Goal: Information Seeking & Learning: Compare options

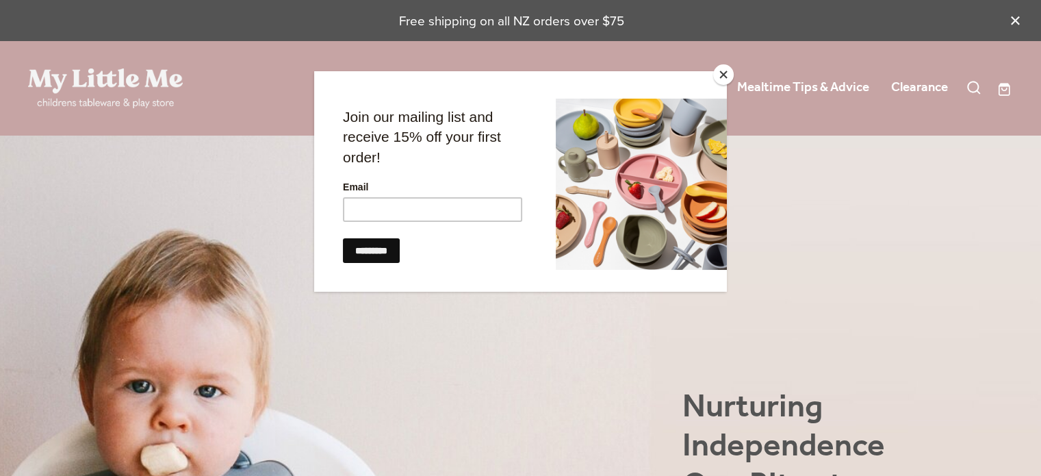
click at [717, 73] on button "Close" at bounding box center [723, 74] width 21 height 21
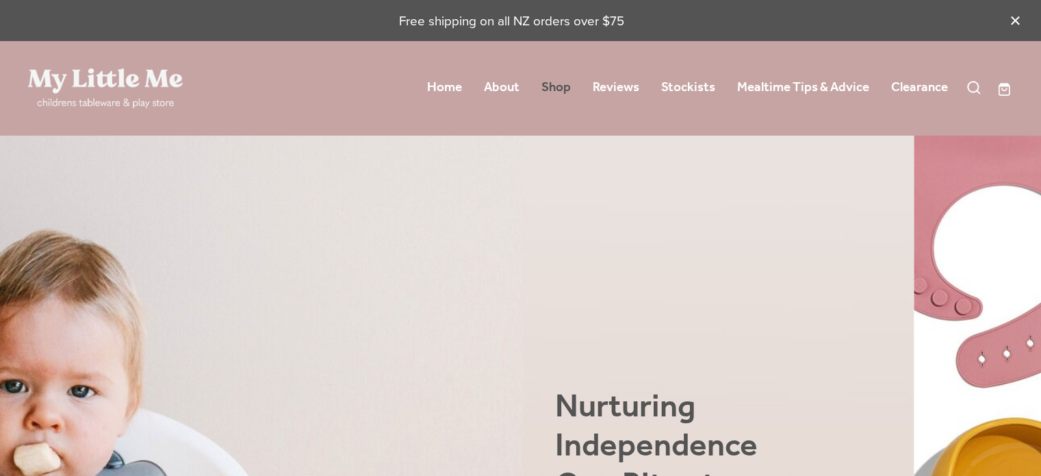
click at [546, 83] on link "Shop" at bounding box center [556, 87] width 29 height 25
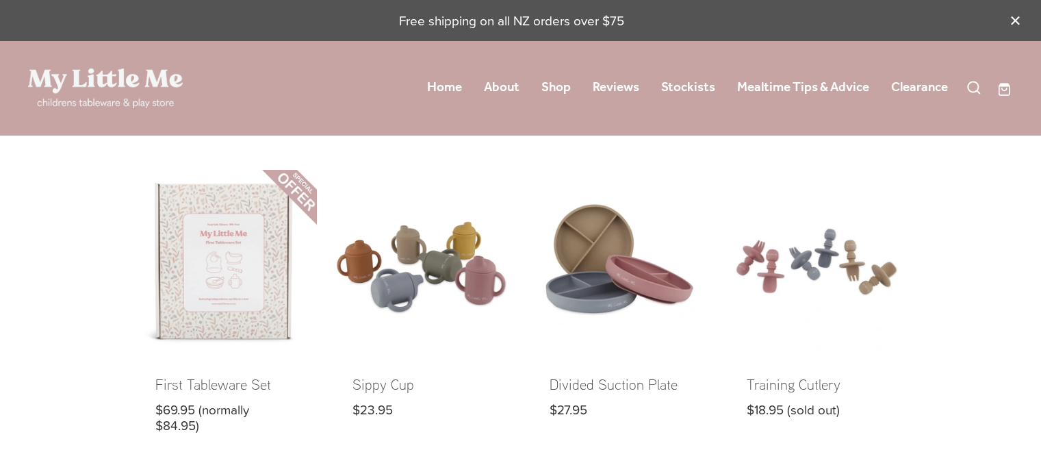
click at [245, 255] on link at bounding box center [225, 312] width 183 height 285
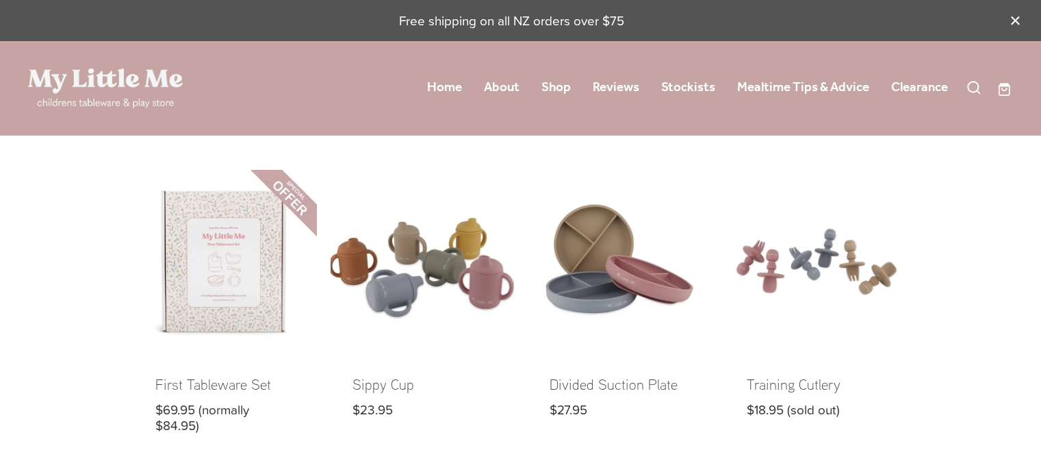
click at [355, 239] on link at bounding box center [422, 312] width 183 height 285
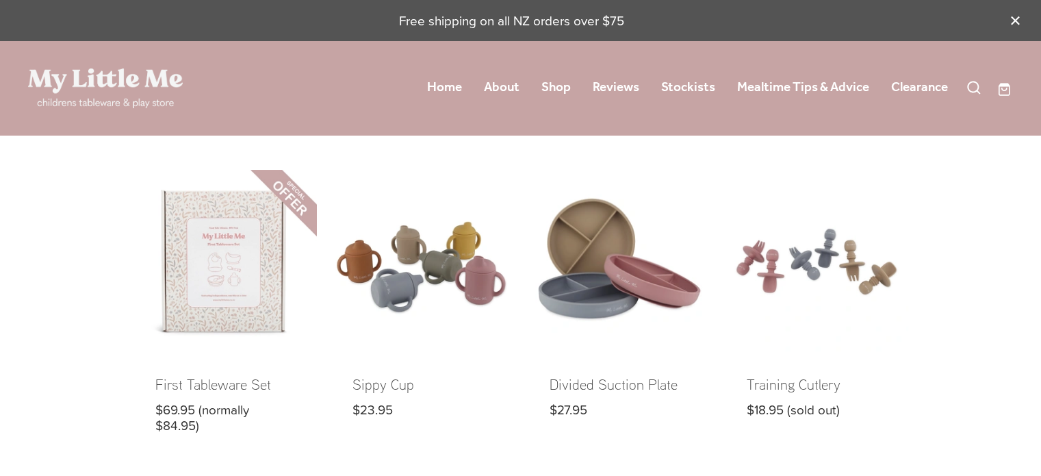
click at [587, 292] on link at bounding box center [619, 312] width 183 height 285
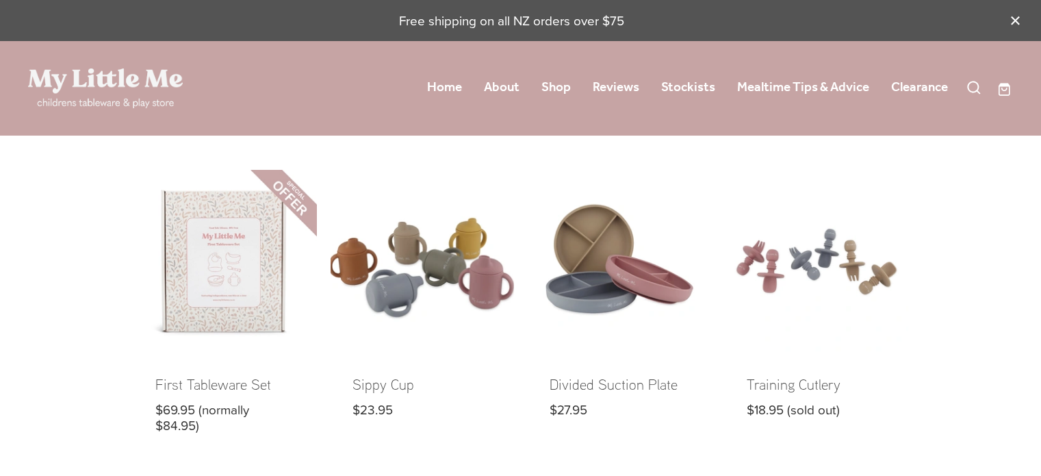
click at [394, 279] on link at bounding box center [422, 312] width 183 height 285
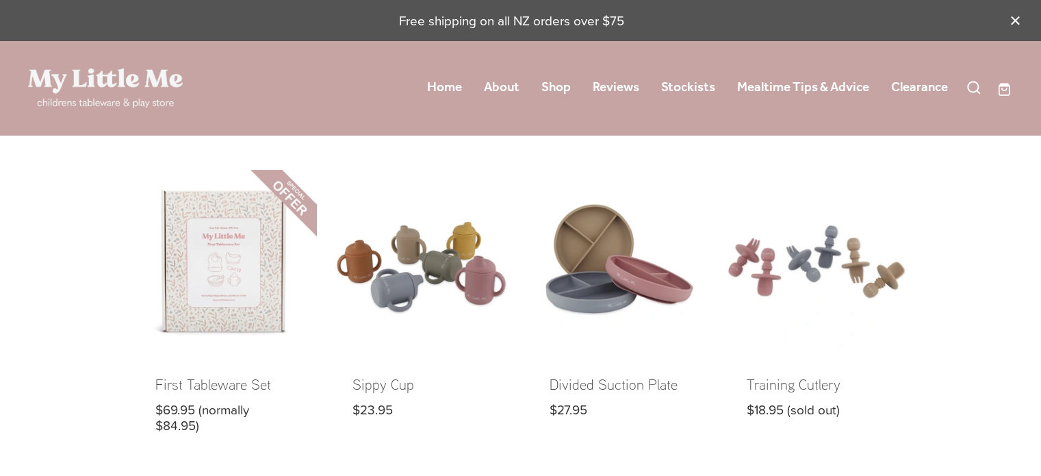
click at [862, 298] on link at bounding box center [816, 312] width 183 height 285
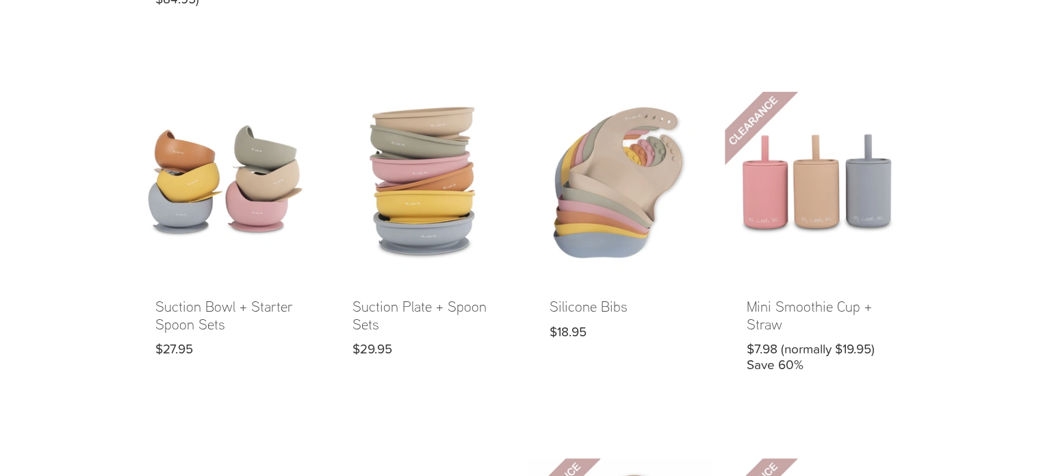
scroll to position [447, 0]
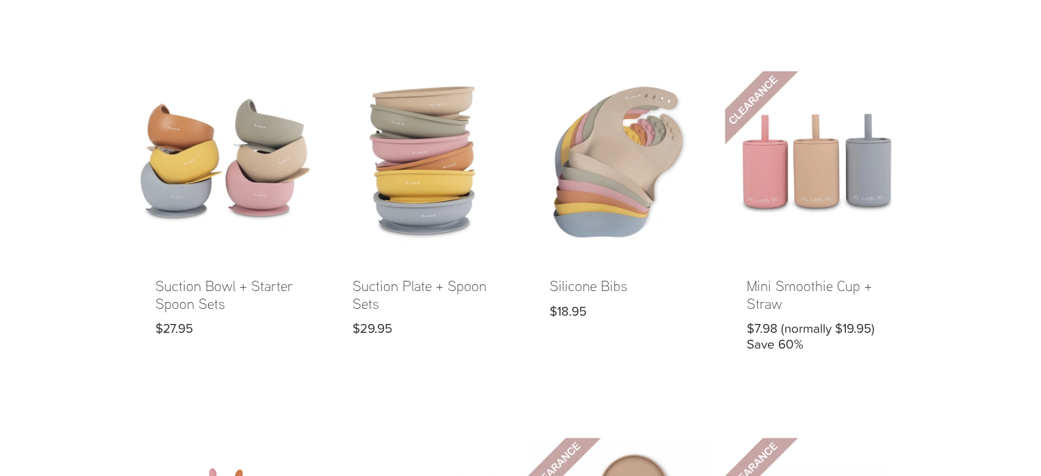
click at [234, 195] on link at bounding box center [225, 222] width 183 height 303
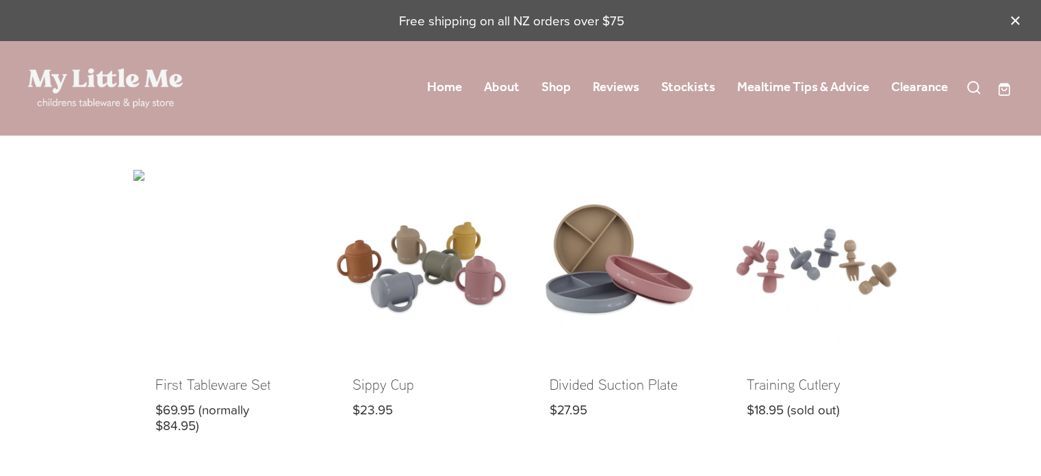
scroll to position [447, 0]
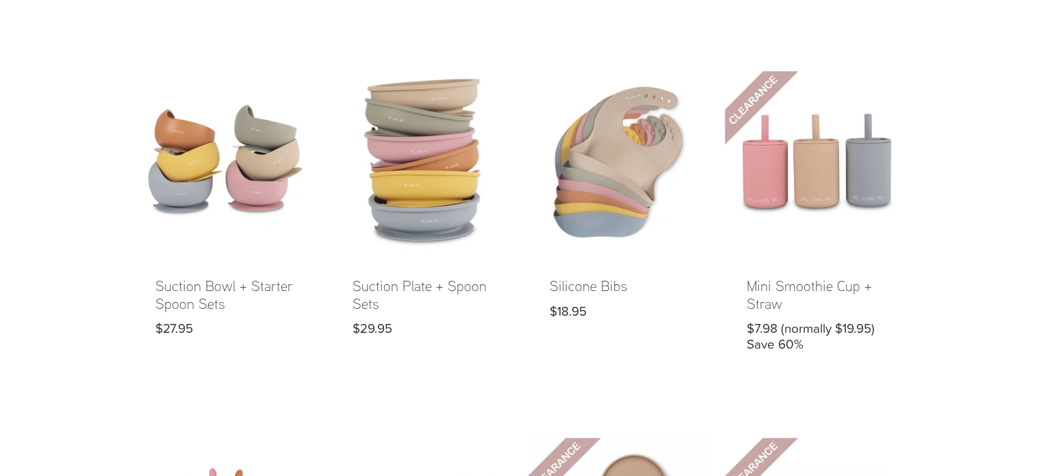
click at [414, 205] on link at bounding box center [422, 222] width 183 height 303
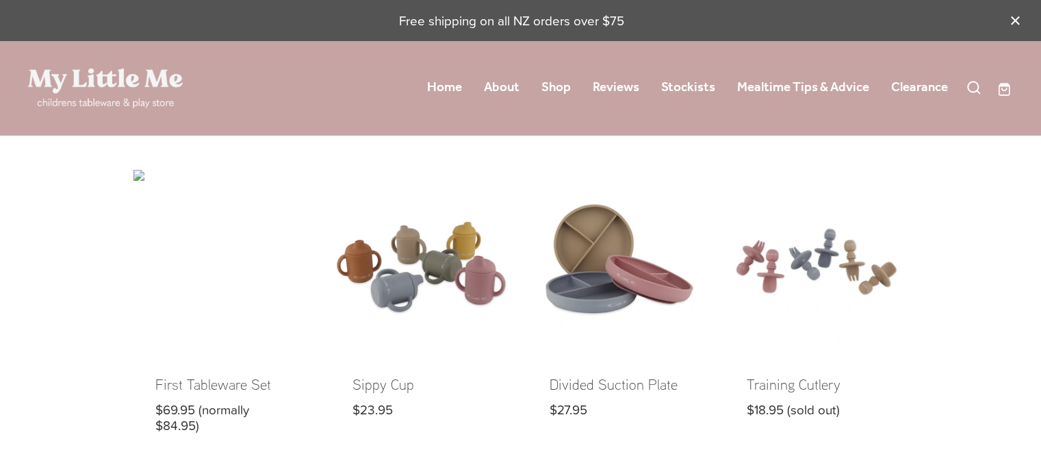
scroll to position [447, 0]
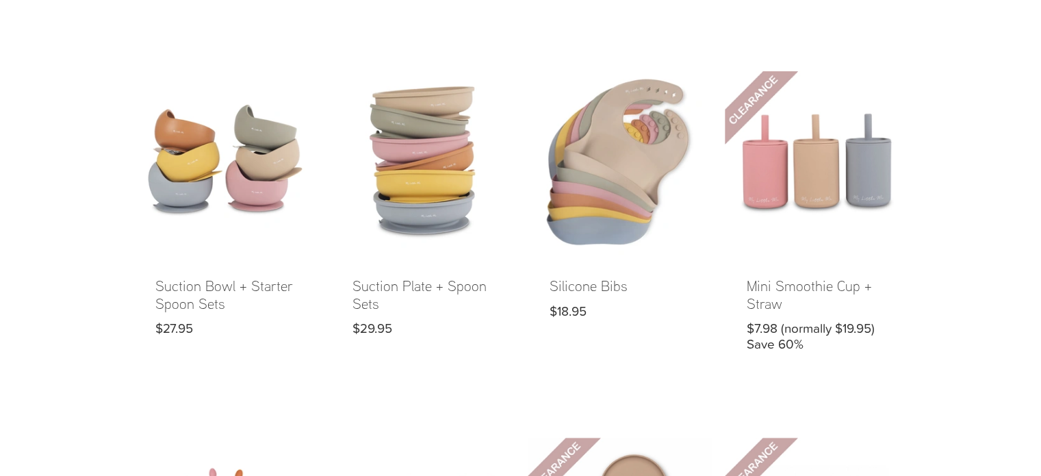
click at [618, 212] on link at bounding box center [619, 222] width 183 height 303
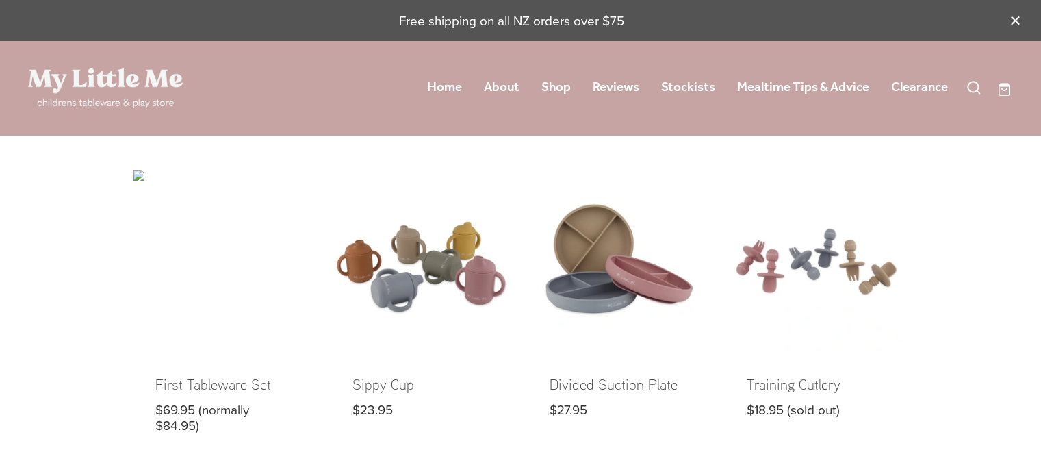
scroll to position [447, 0]
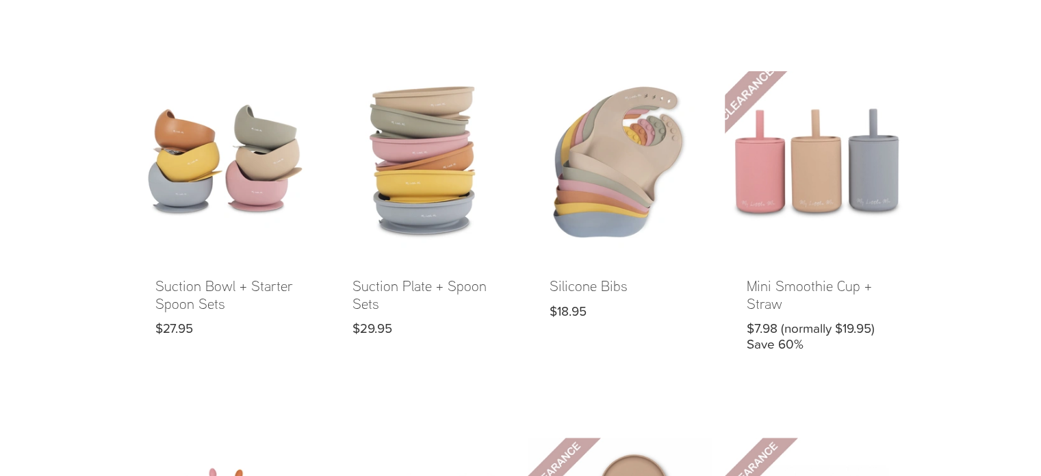
click at [780, 199] on link at bounding box center [816, 222] width 183 height 303
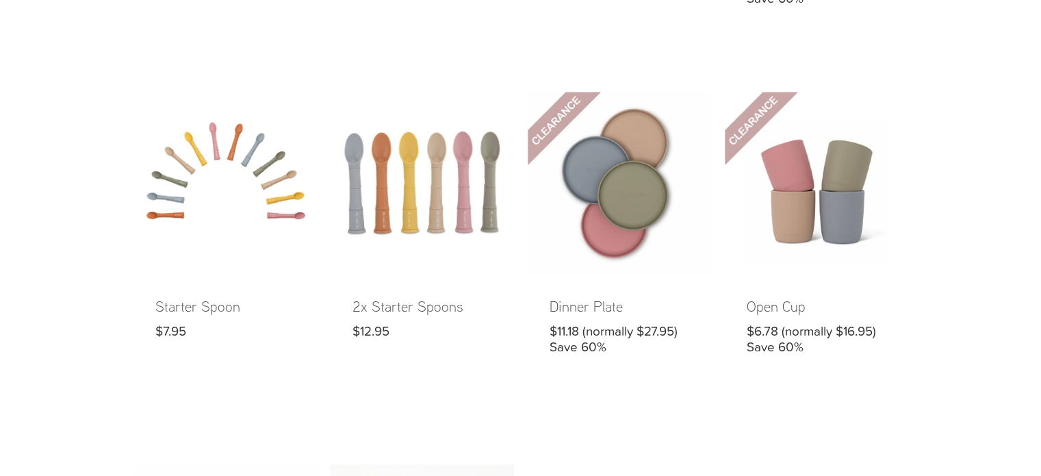
scroll to position [827, 0]
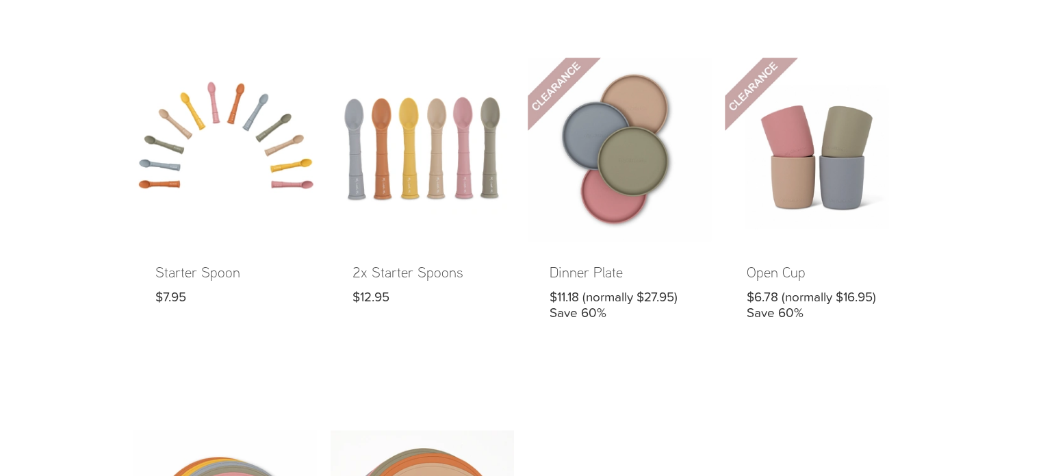
click at [202, 168] on link at bounding box center [225, 200] width 183 height 285
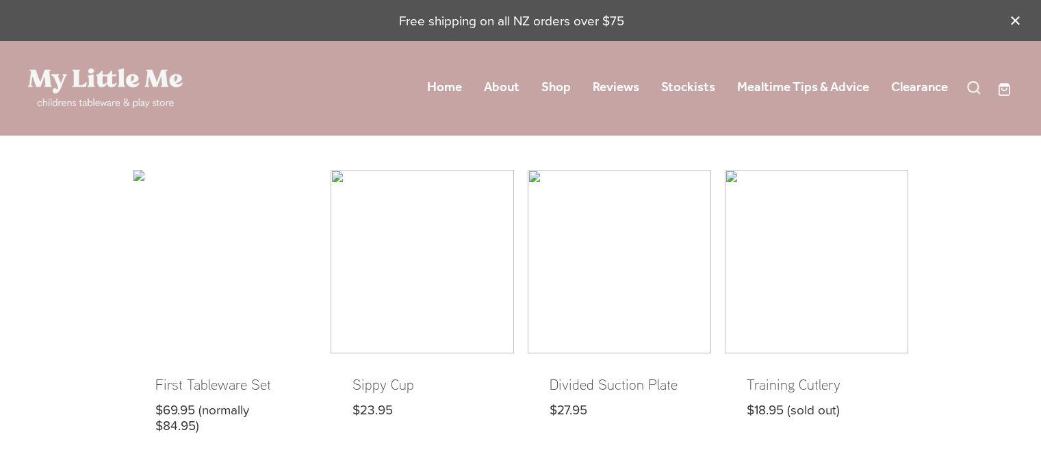
scroll to position [827, 0]
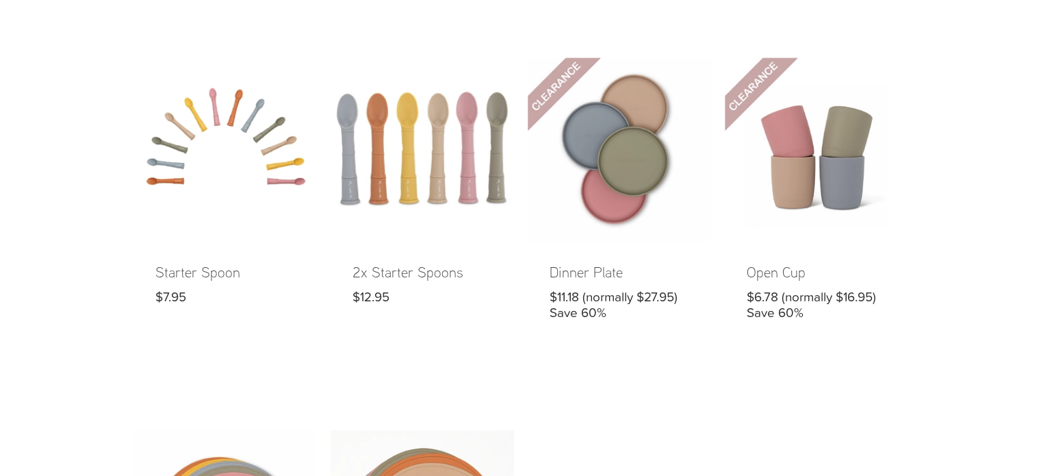
click at [413, 212] on link at bounding box center [422, 200] width 183 height 285
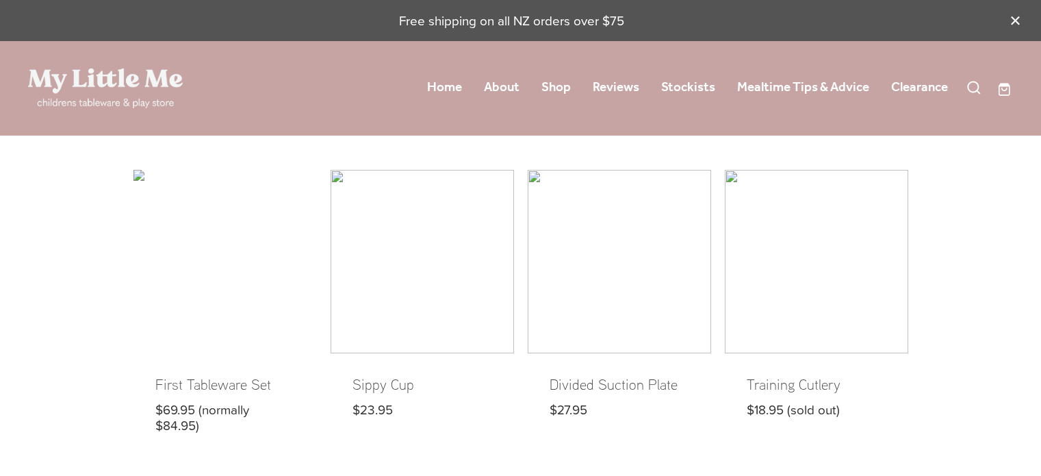
scroll to position [827, 0]
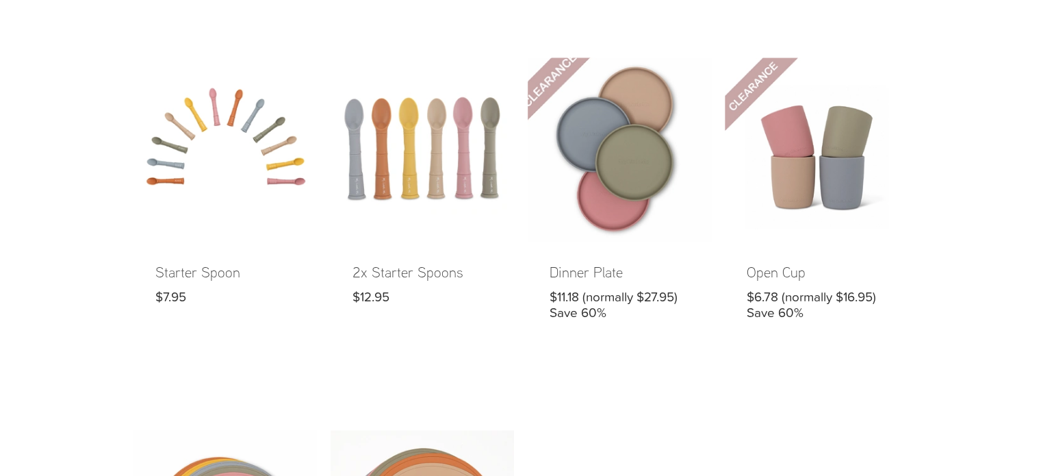
click at [576, 191] on link at bounding box center [619, 200] width 183 height 285
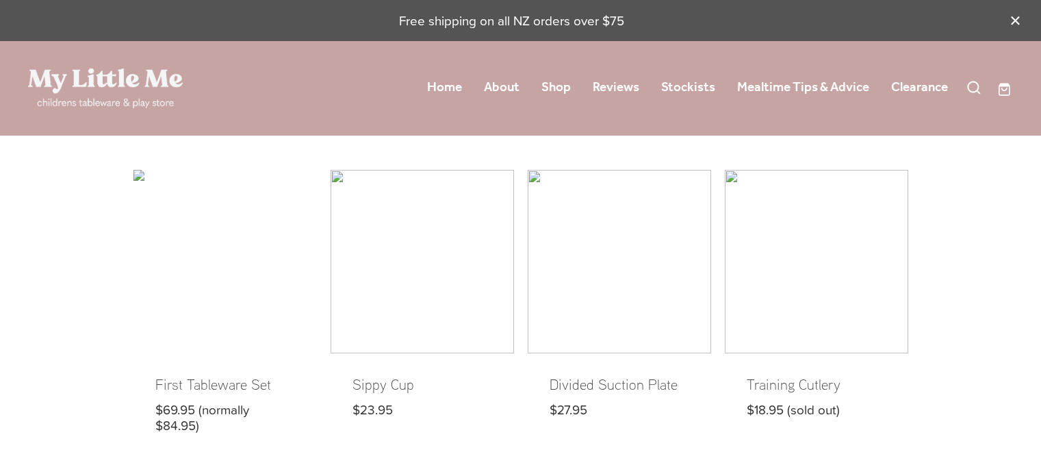
scroll to position [827, 0]
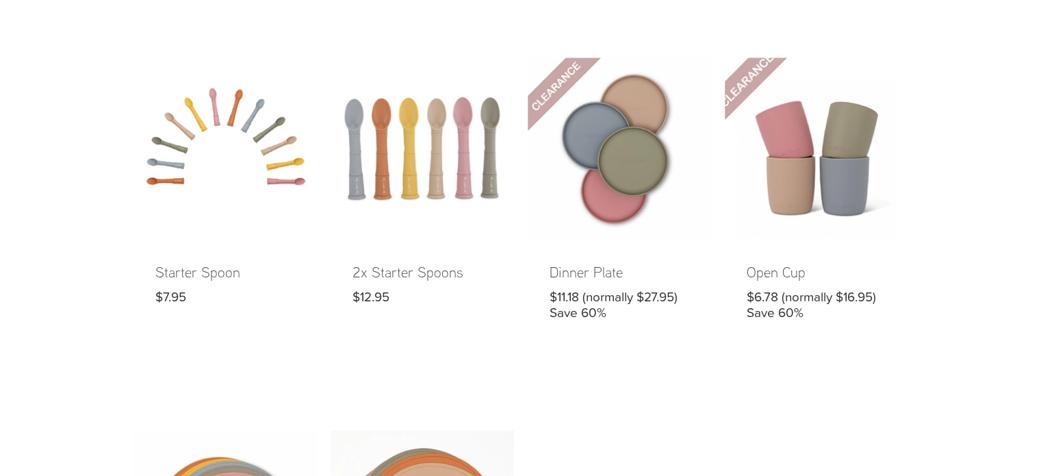
click at [863, 87] on link at bounding box center [816, 200] width 183 height 285
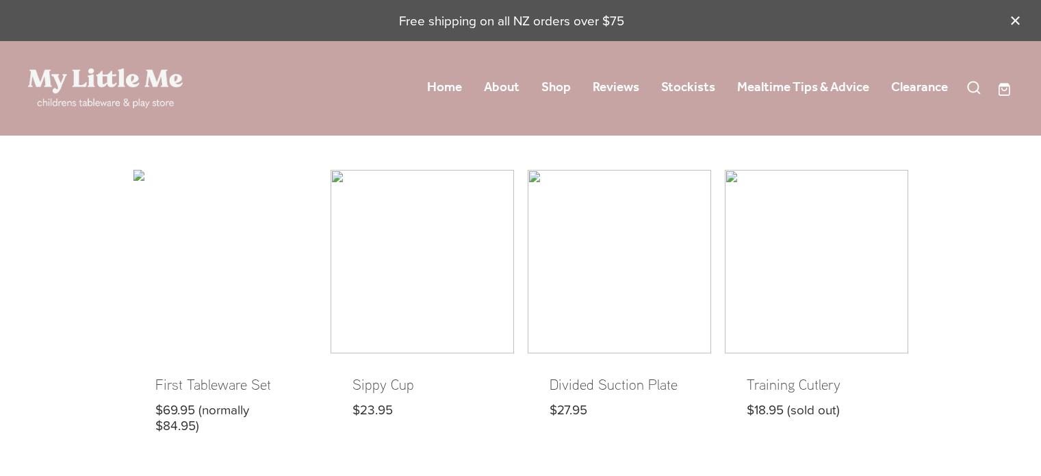
scroll to position [827, 0]
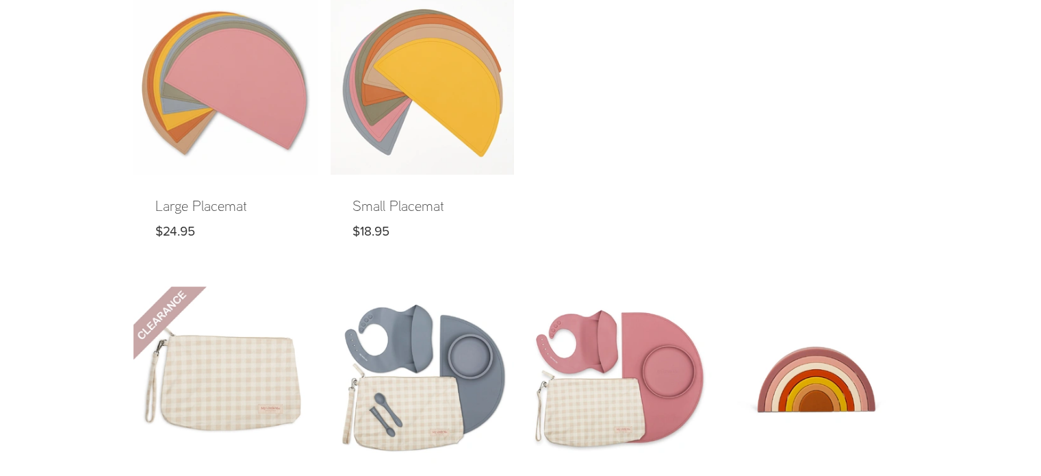
click at [237, 134] on link at bounding box center [225, 125] width 183 height 269
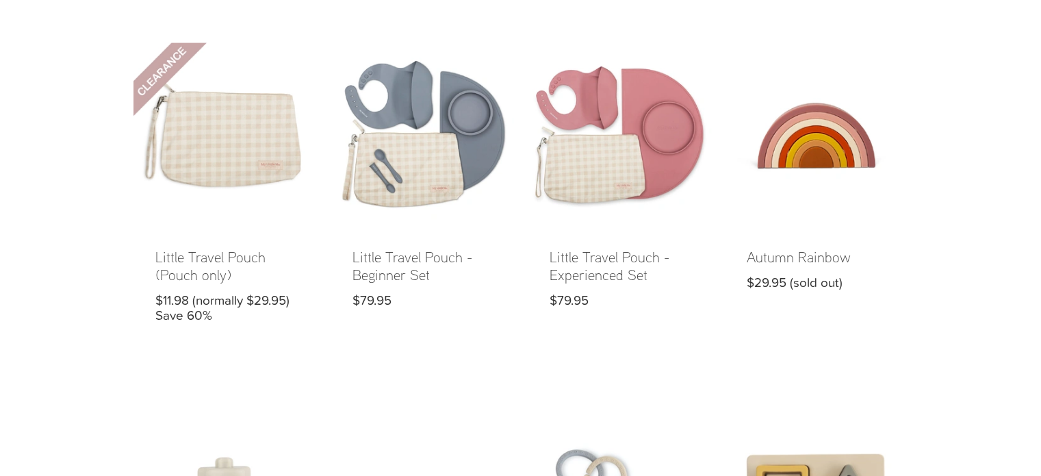
scroll to position [1527, 0]
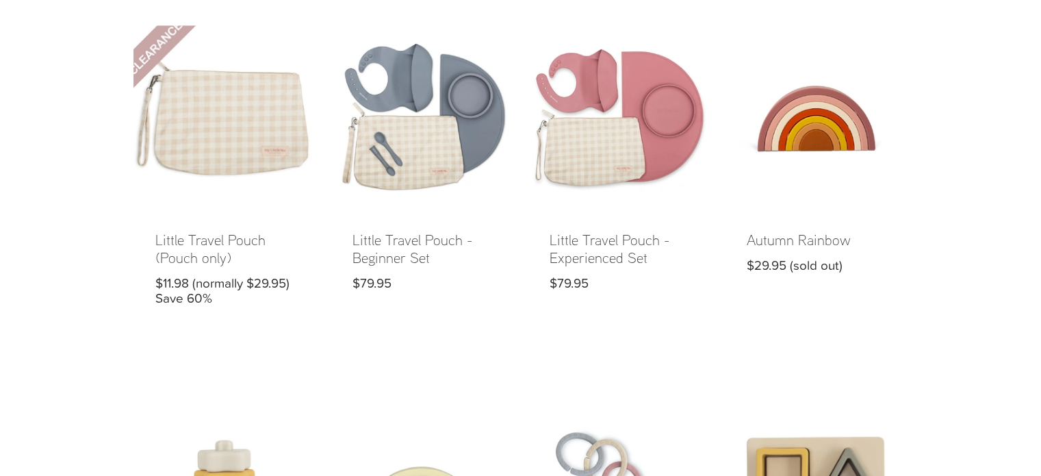
click at [177, 161] on link at bounding box center [225, 176] width 183 height 303
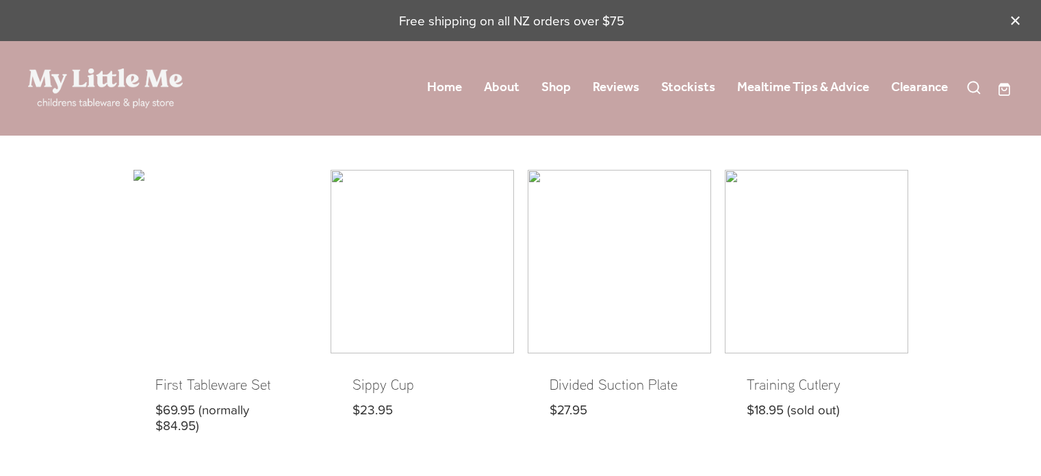
scroll to position [1527, 0]
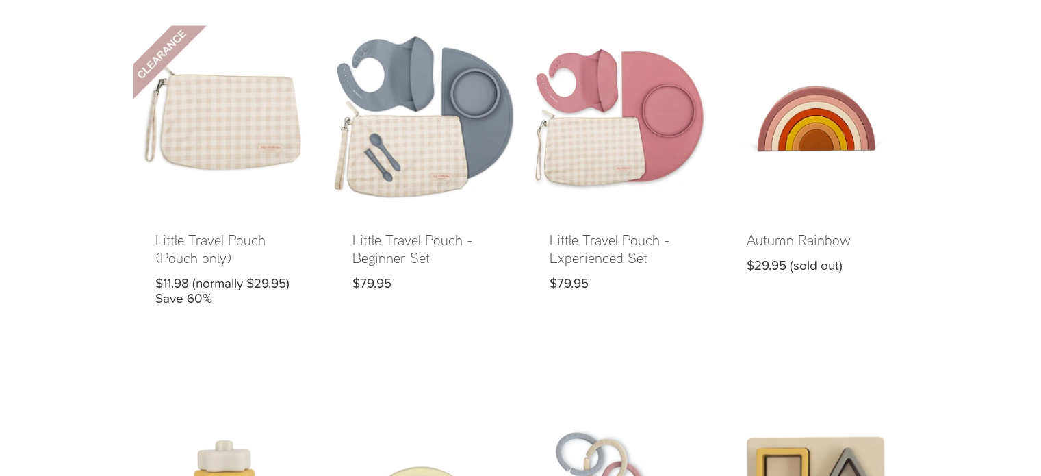
click at [436, 194] on link at bounding box center [422, 176] width 183 height 303
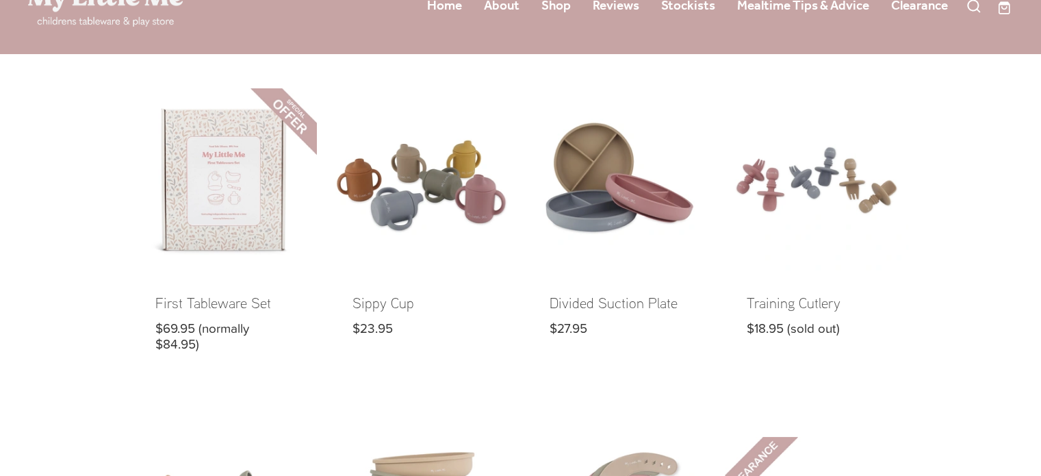
scroll to position [73, 0]
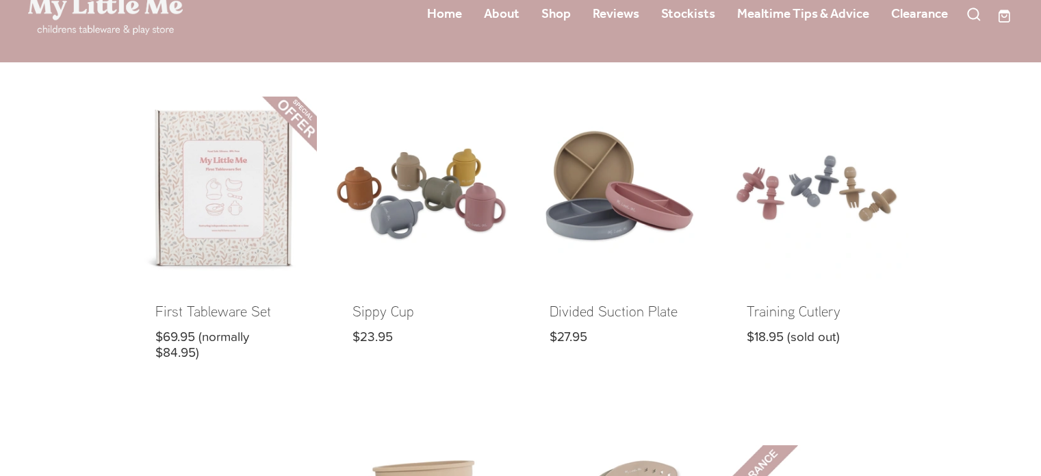
click at [227, 188] on link at bounding box center [225, 239] width 183 height 285
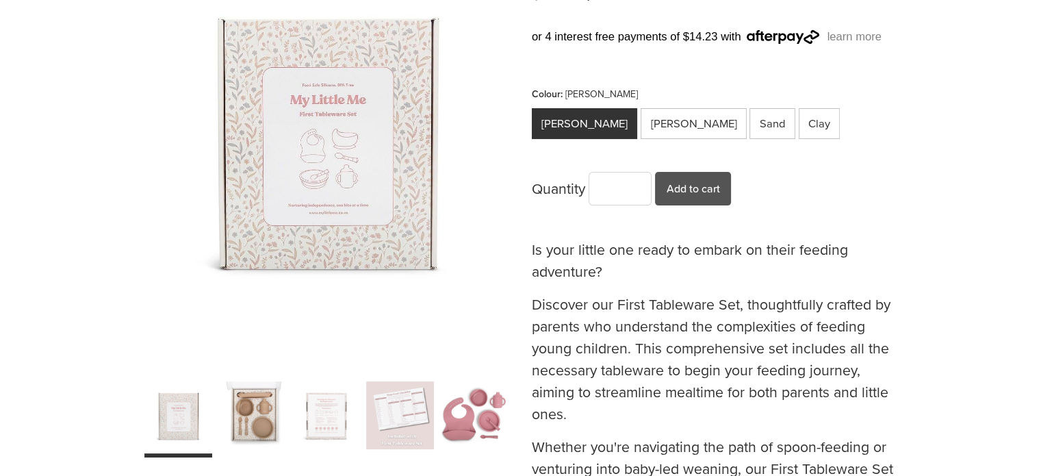
scroll to position [31, 0]
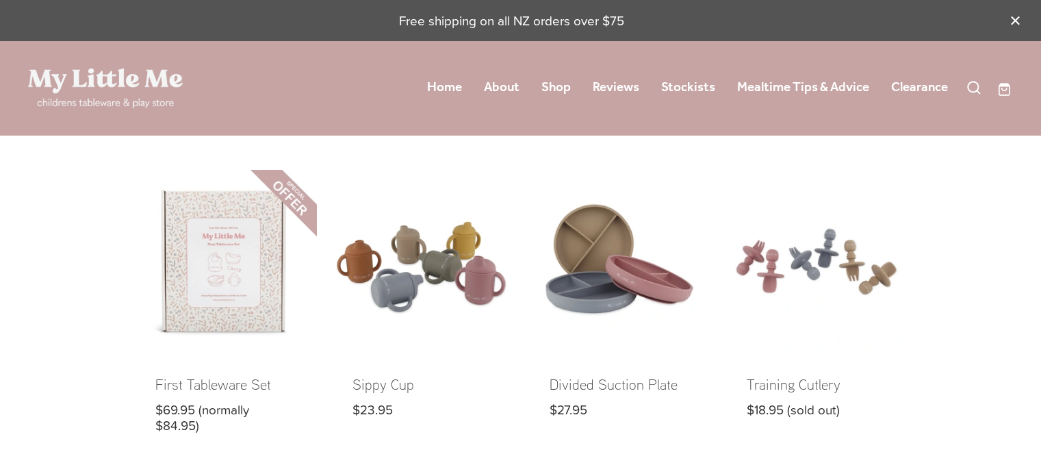
scroll to position [73, 0]
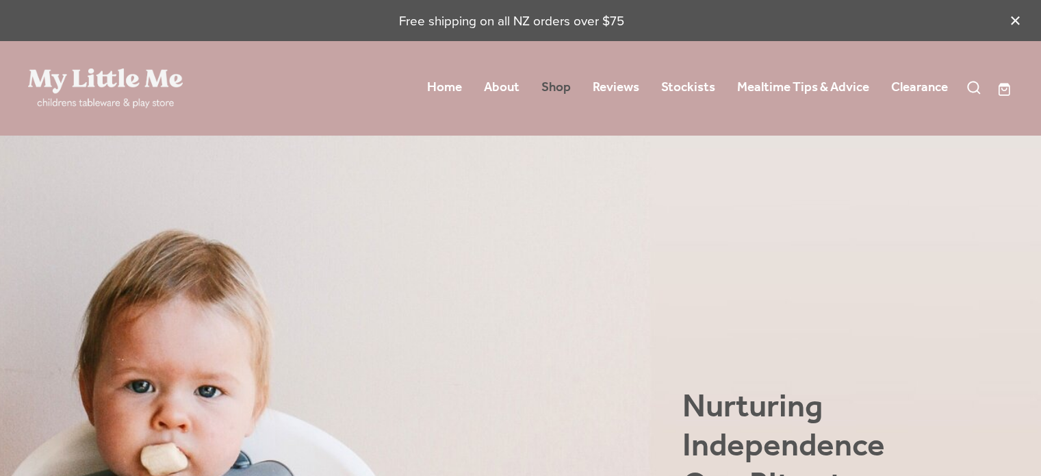
click at [559, 84] on link "Shop" at bounding box center [556, 87] width 29 height 25
click at [546, 87] on link "Shop" at bounding box center [556, 87] width 29 height 25
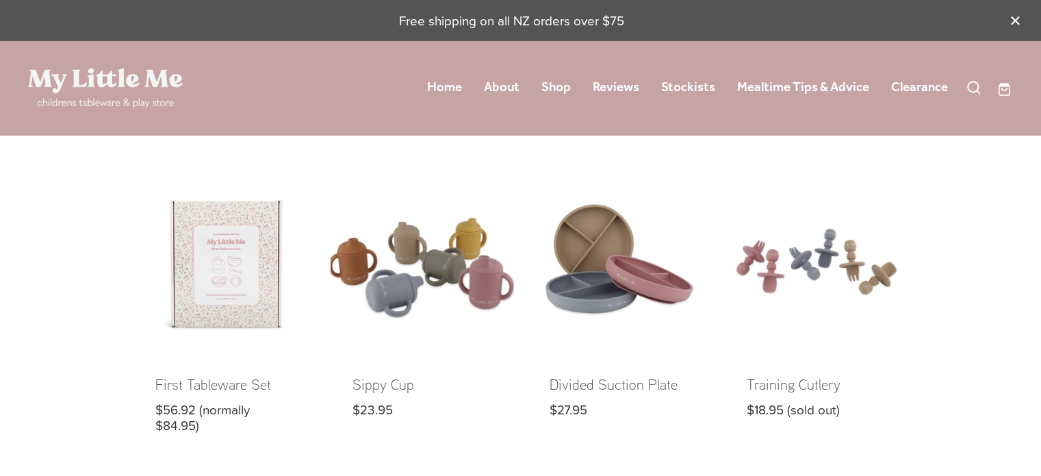
click at [415, 287] on link at bounding box center [422, 312] width 183 height 285
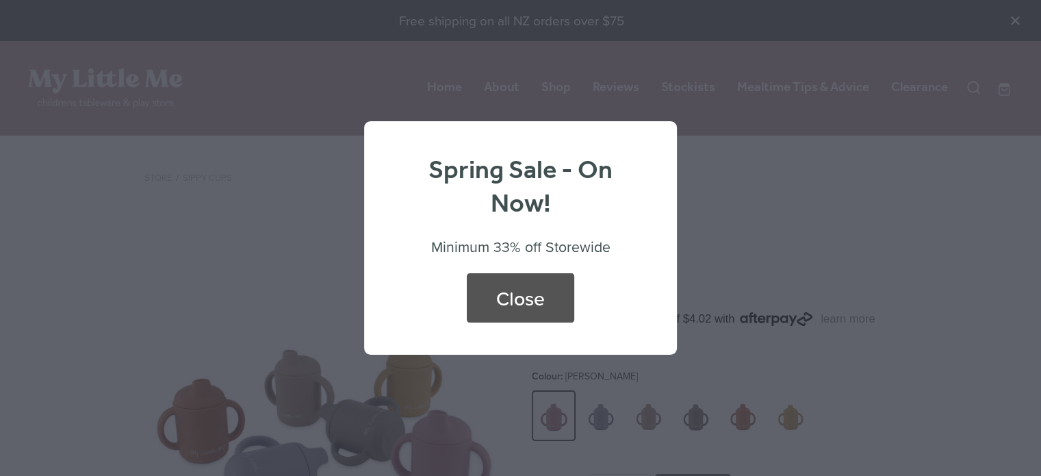
click at [510, 290] on div "Close" at bounding box center [520, 297] width 107 height 49
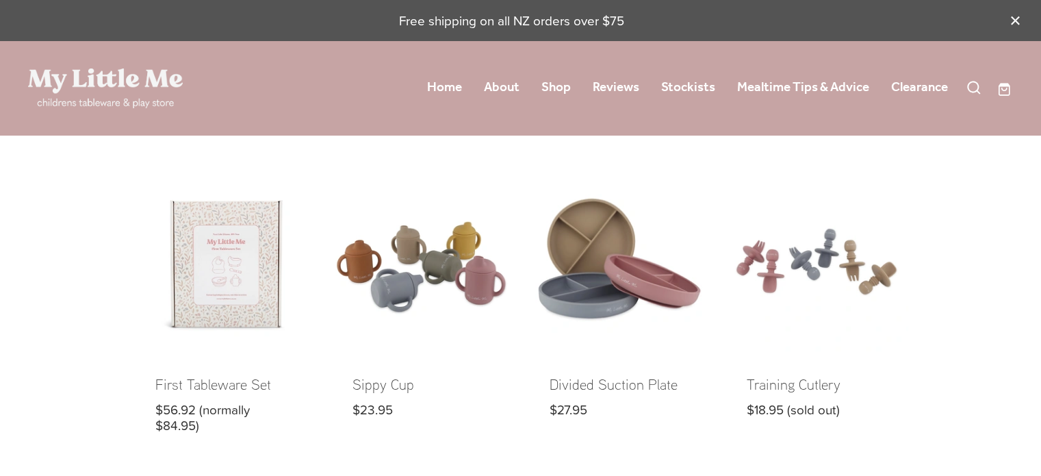
click at [580, 259] on link at bounding box center [619, 312] width 183 height 285
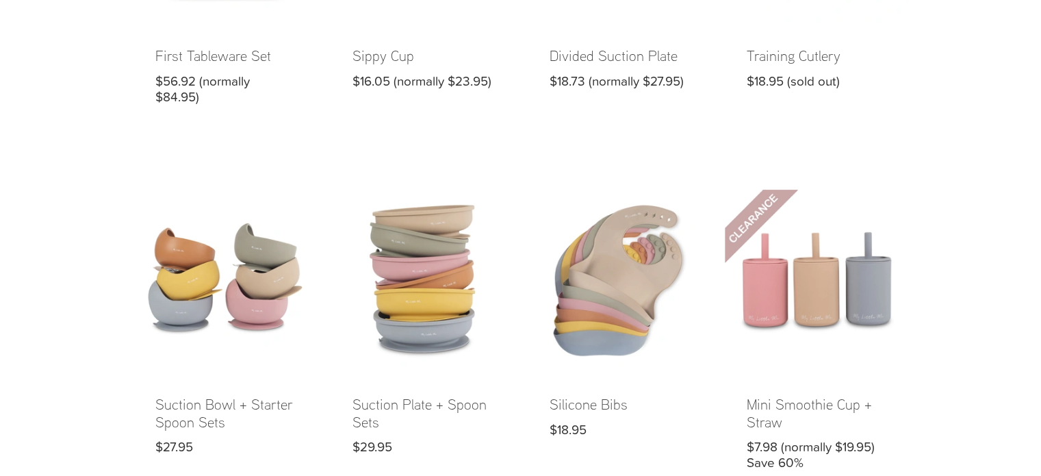
scroll to position [345, 0]
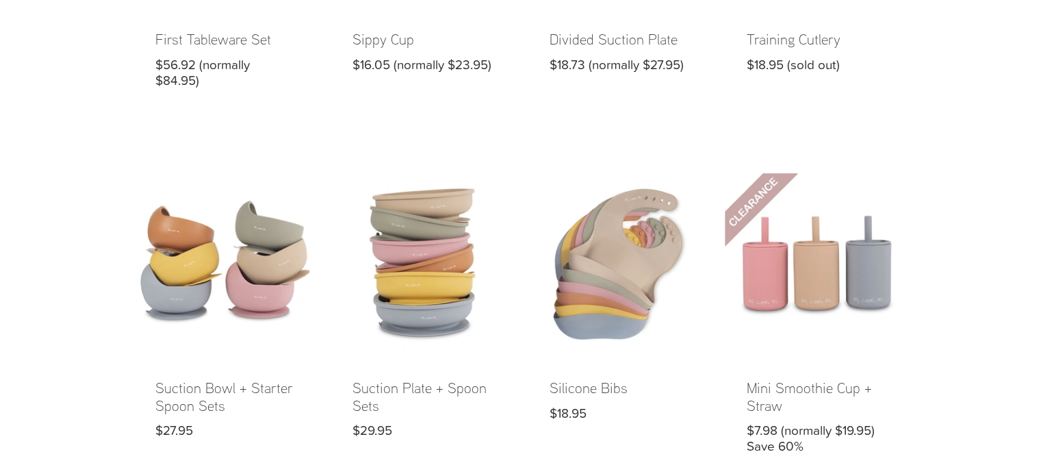
click at [217, 305] on link at bounding box center [225, 324] width 183 height 303
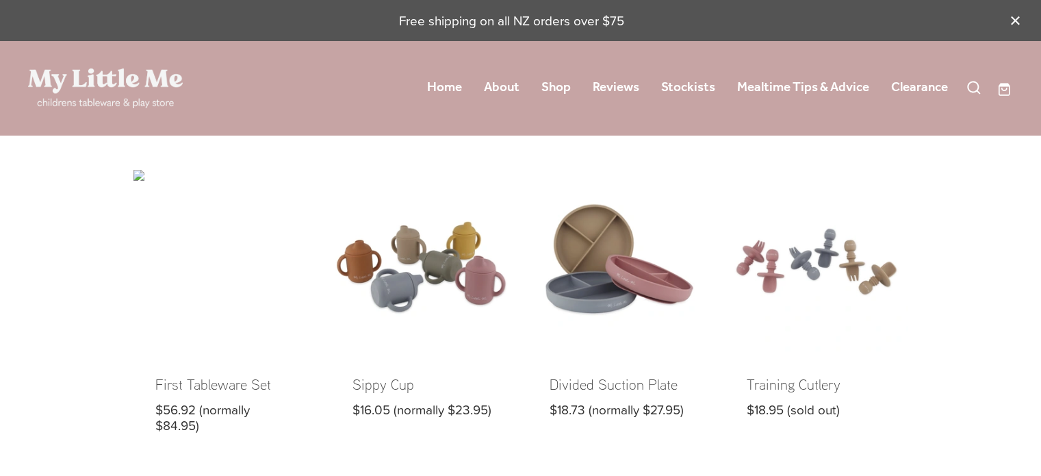
scroll to position [345, 0]
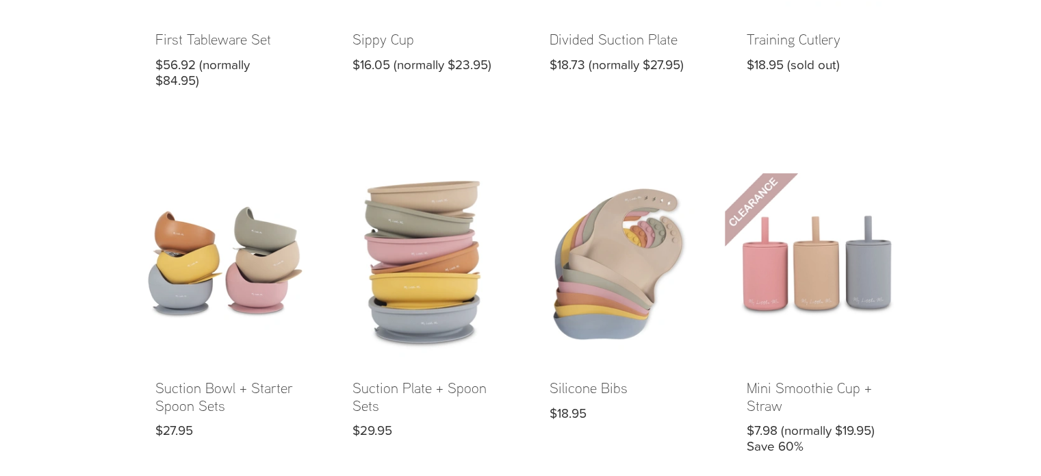
click at [398, 312] on link at bounding box center [422, 324] width 183 height 303
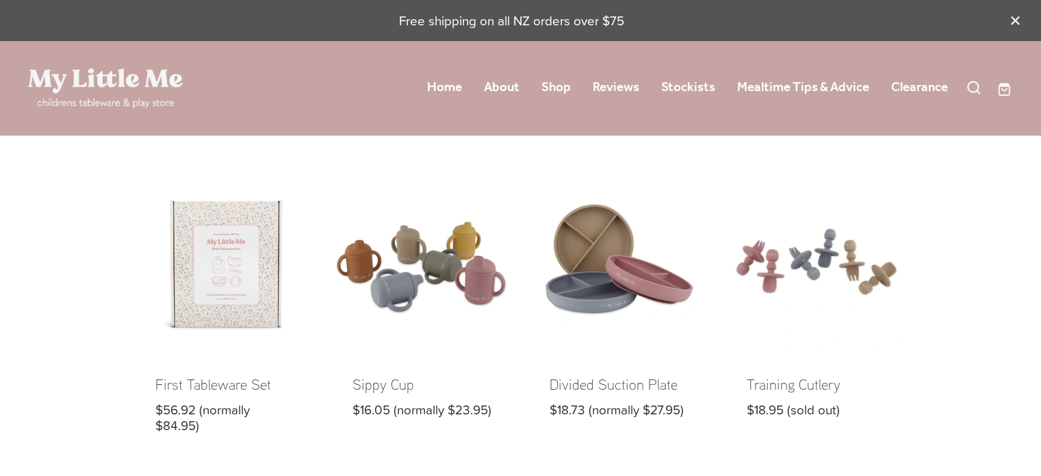
scroll to position [345, 0]
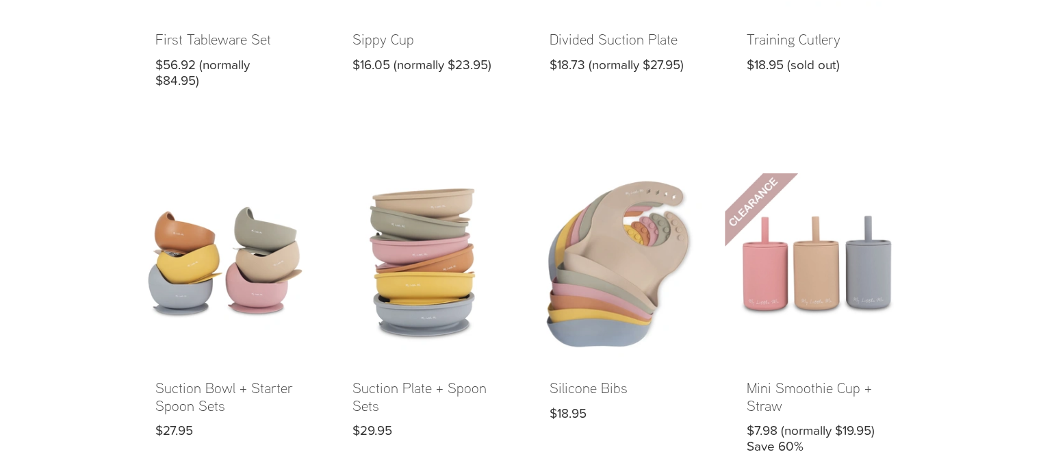
click at [577, 340] on link at bounding box center [619, 324] width 183 height 303
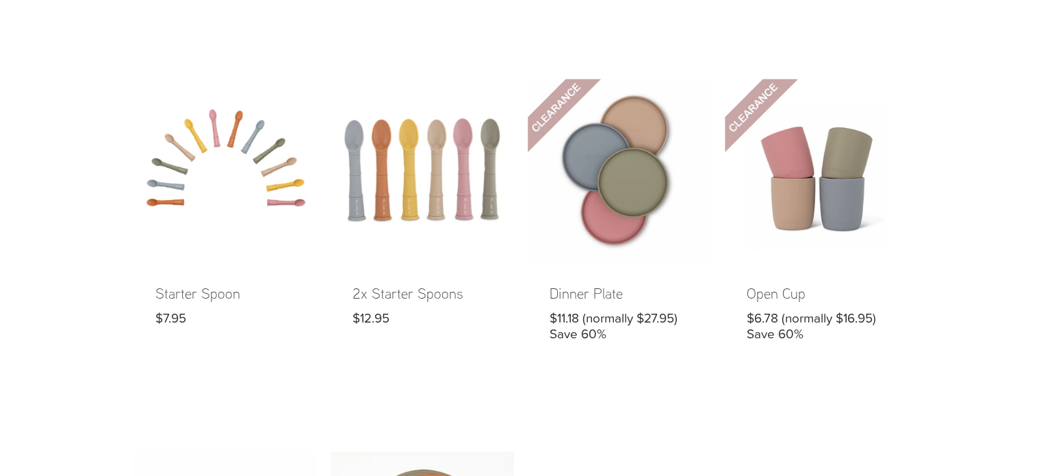
scroll to position [865, 0]
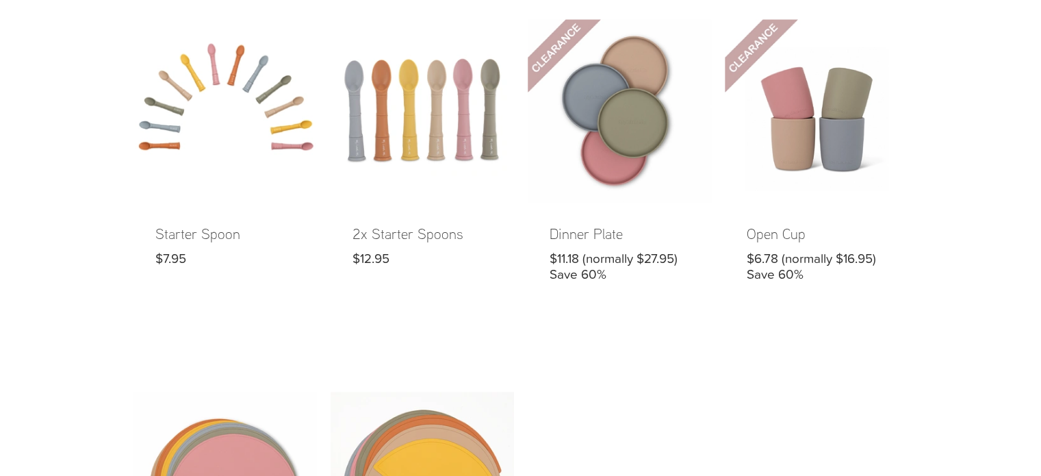
click at [248, 133] on link at bounding box center [225, 161] width 183 height 285
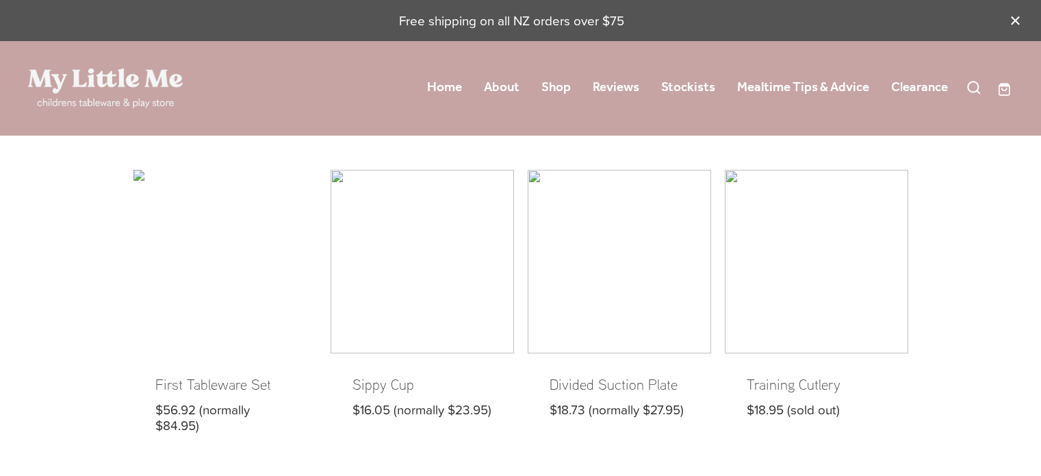
scroll to position [865, 0]
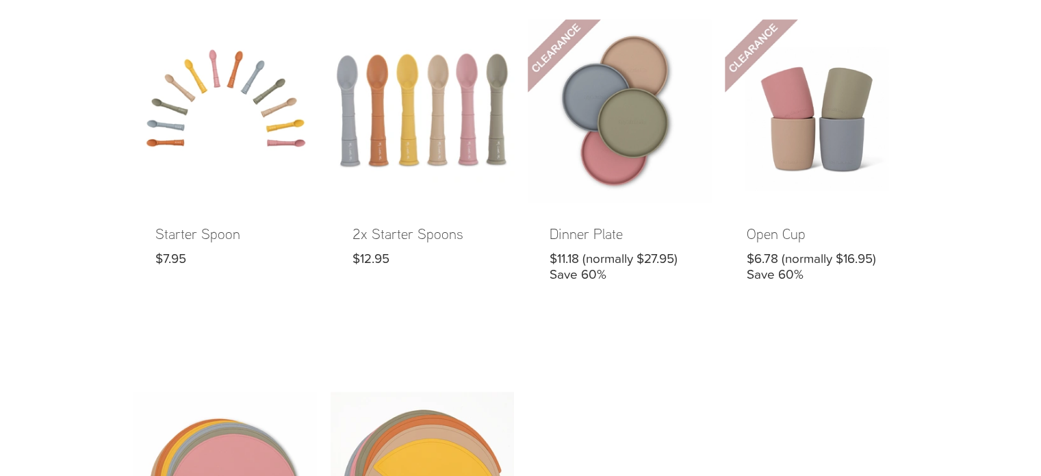
click at [429, 142] on link at bounding box center [422, 161] width 183 height 285
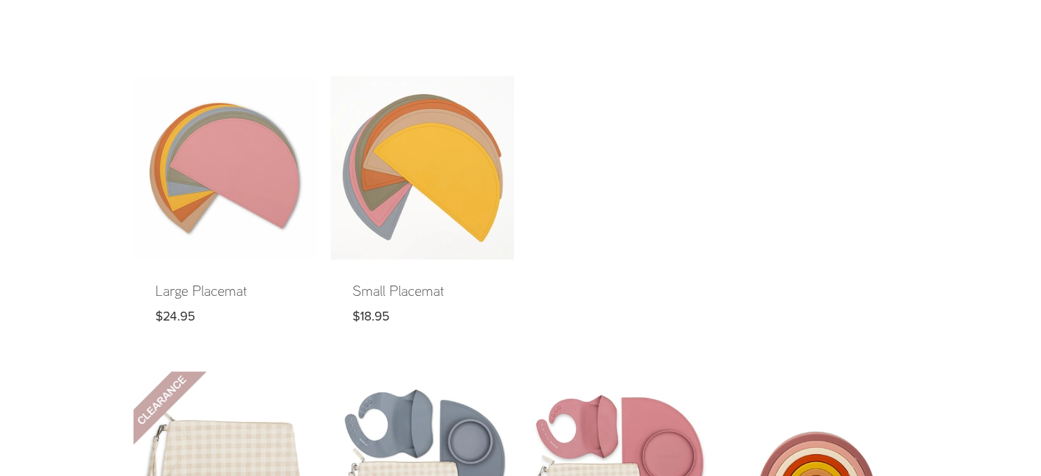
scroll to position [1241, 0]
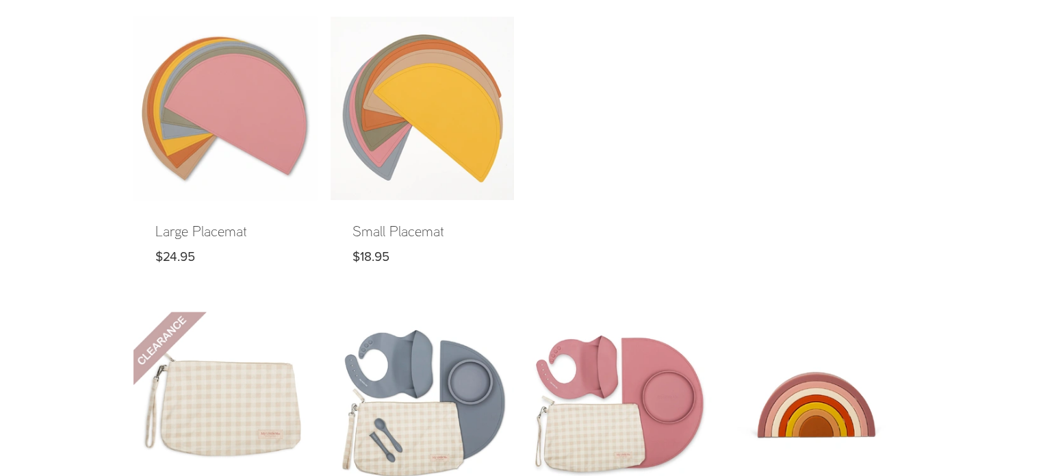
click at [225, 131] on link at bounding box center [225, 150] width 183 height 269
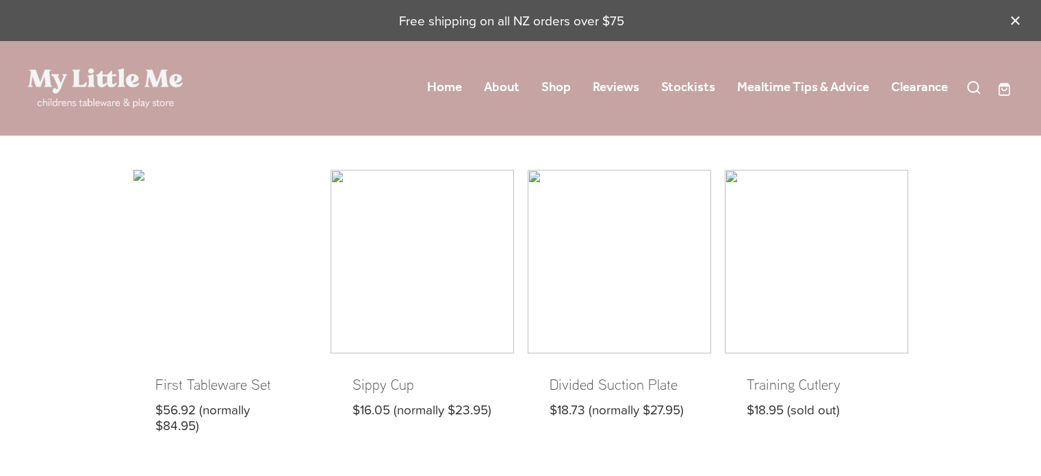
scroll to position [1241, 0]
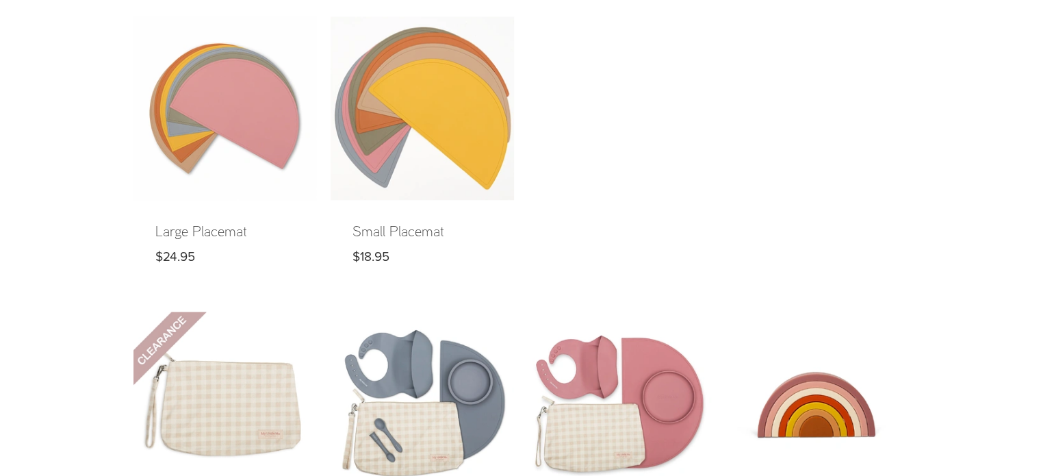
click at [394, 97] on link at bounding box center [422, 150] width 183 height 269
